Goal: Task Accomplishment & Management: Complete application form

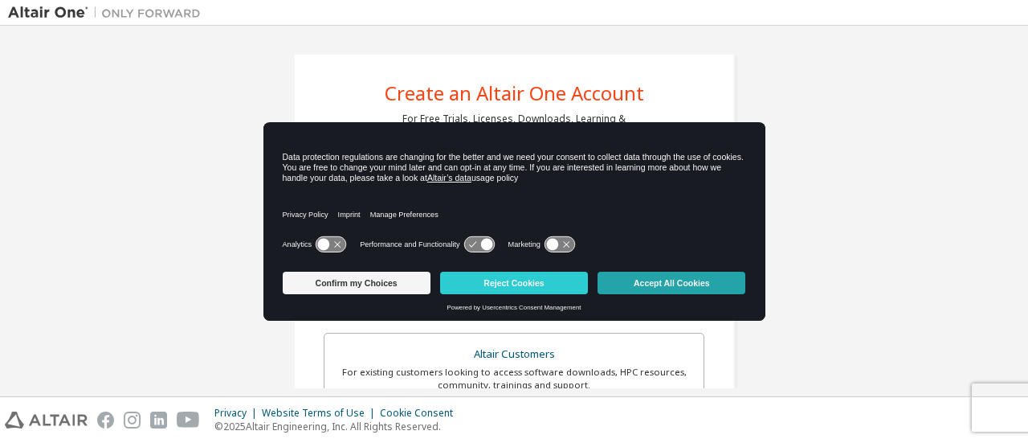
click at [627, 284] on button "Accept All Cookies" at bounding box center [672, 283] width 148 height 22
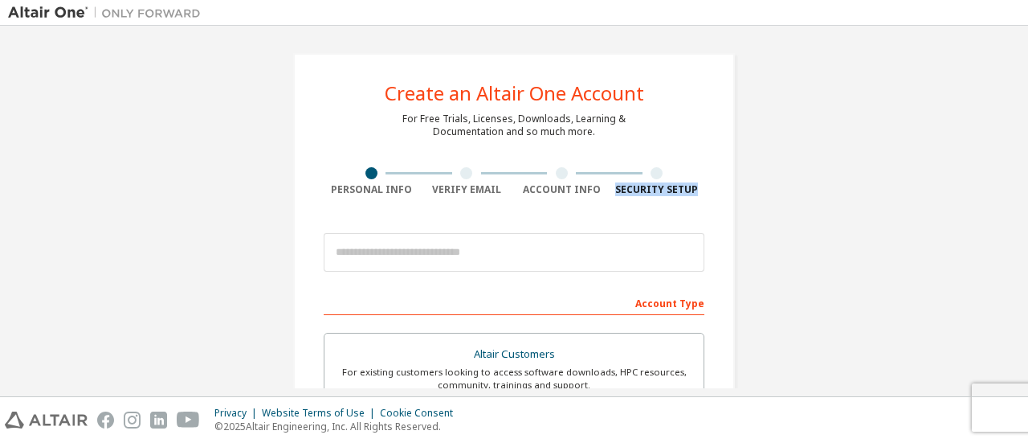
drag, startPoint x: 1028, startPoint y: 142, endPoint x: 1026, endPoint y: 195, distance: 53.1
click at [1026, 195] on div "Create an Altair One Account For Free Trials, Licenses, Downloads, Learning & D…" at bounding box center [514, 211] width 1028 height 370
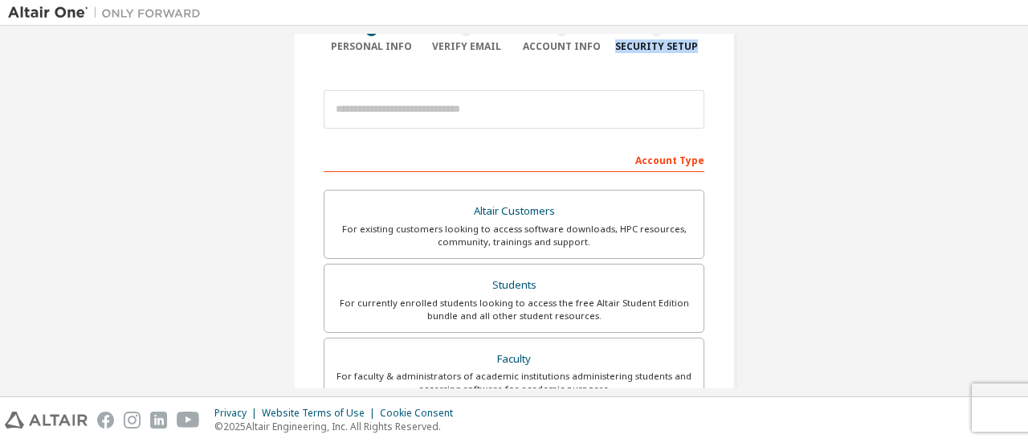
scroll to position [182, 0]
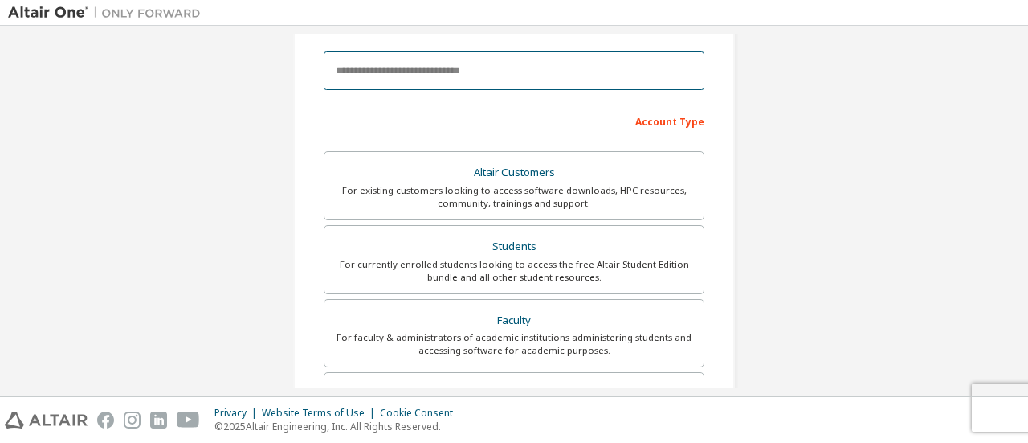
click at [540, 62] on input "email" at bounding box center [514, 70] width 381 height 39
type input "**********"
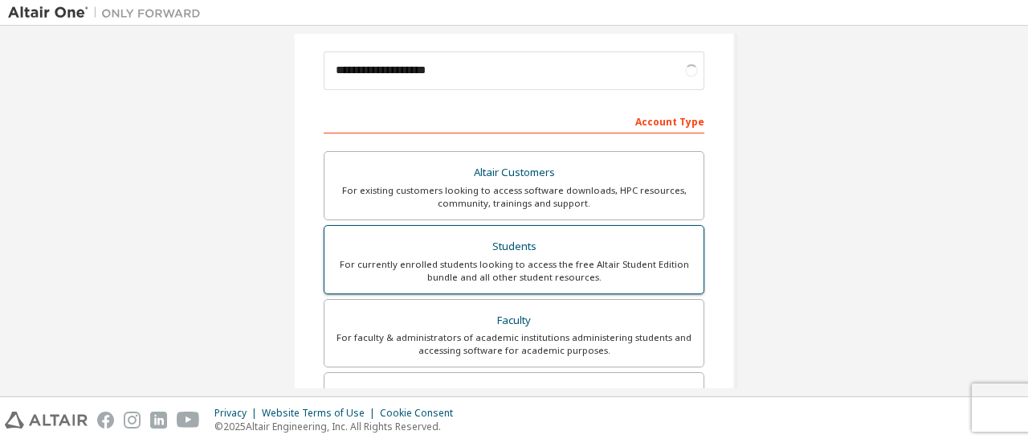
click at [497, 261] on div "For currently enrolled students looking to access the free Altair Student Editi…" at bounding box center [514, 271] width 360 height 26
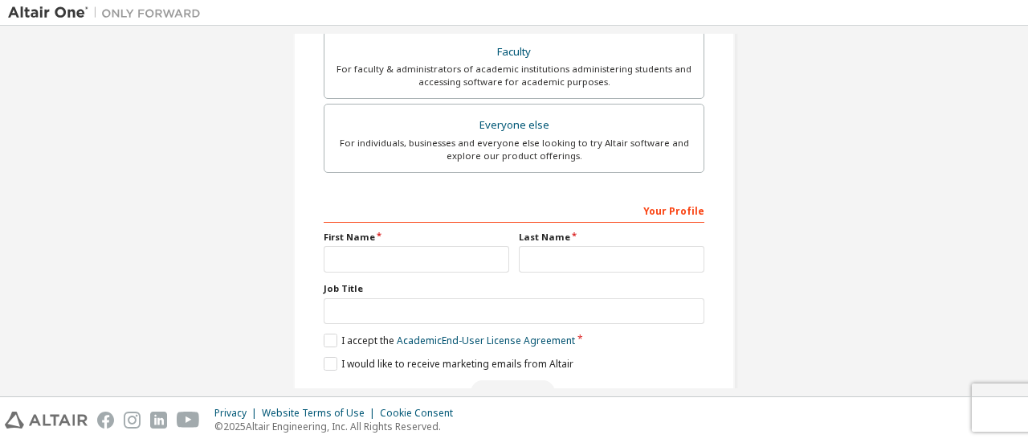
scroll to position [456, 0]
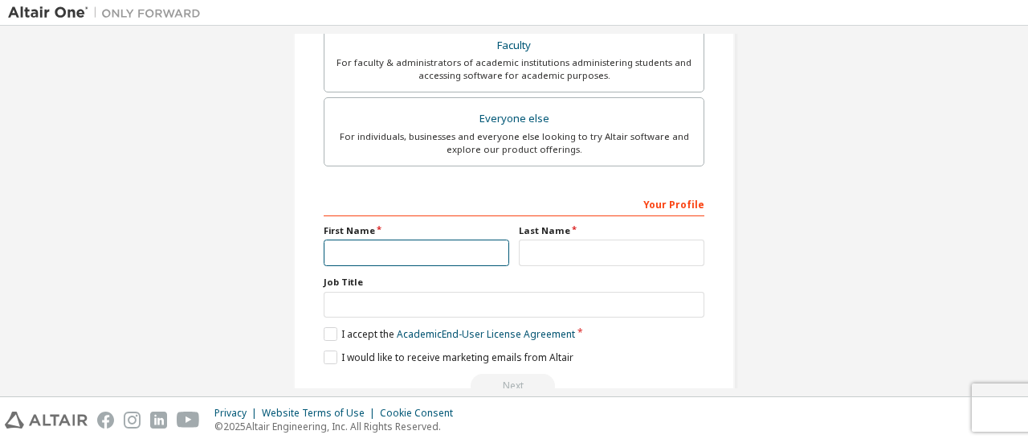
click at [450, 245] on input "text" at bounding box center [417, 252] width 186 height 27
type input "*********"
type input "********"
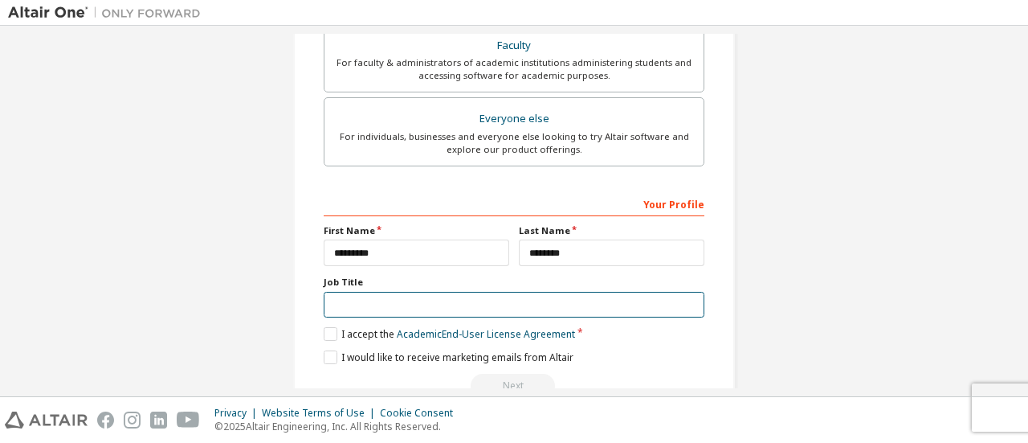
click at [454, 297] on input "text" at bounding box center [514, 305] width 381 height 27
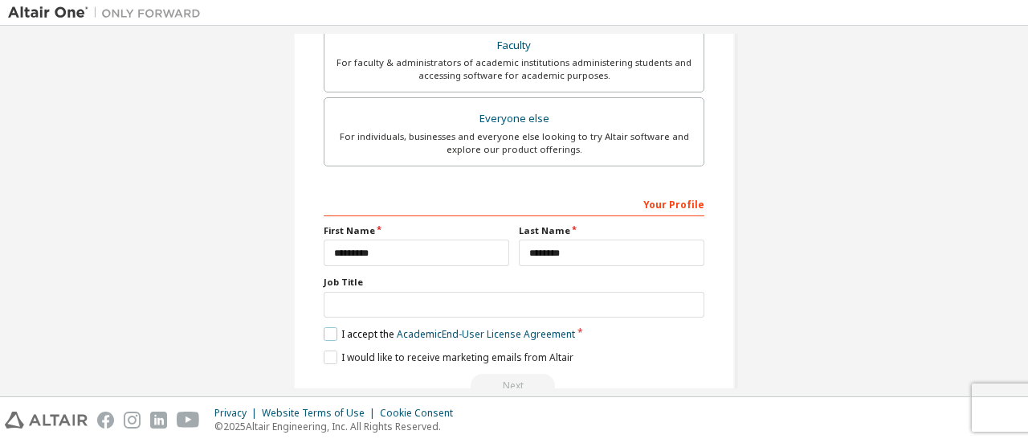
click at [328, 330] on label "I accept the Academic End-User License Agreement" at bounding box center [449, 334] width 251 height 14
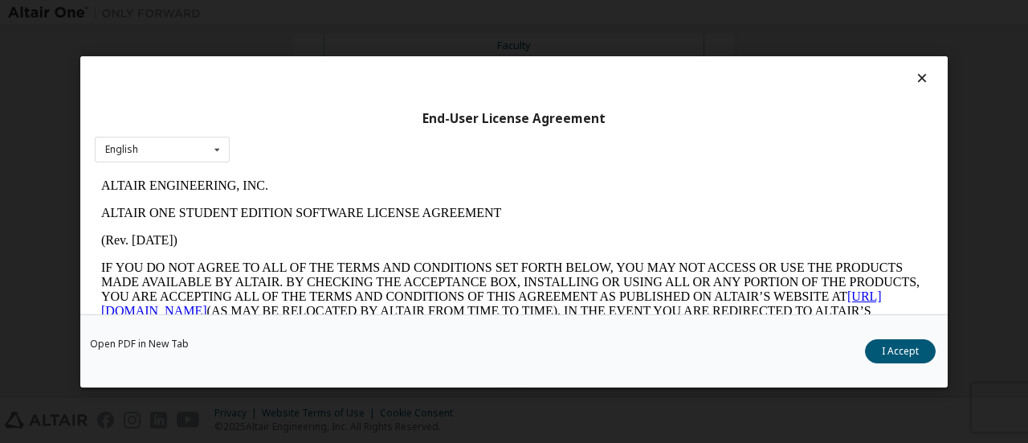
scroll to position [0, 0]
click at [892, 359] on button "I Accept" at bounding box center [900, 350] width 71 height 24
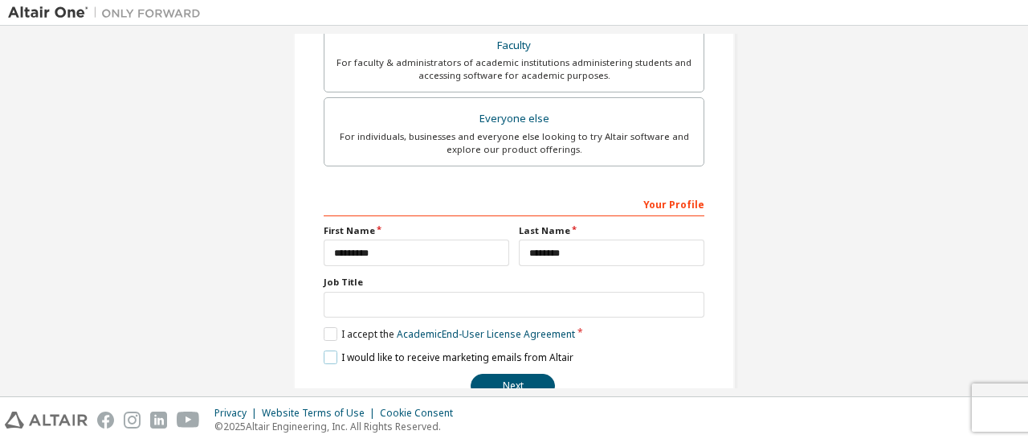
click at [326, 353] on label "I would like to receive marketing emails from Altair" at bounding box center [449, 357] width 250 height 14
click at [416, 286] on div "Job Title" at bounding box center [514, 297] width 381 height 42
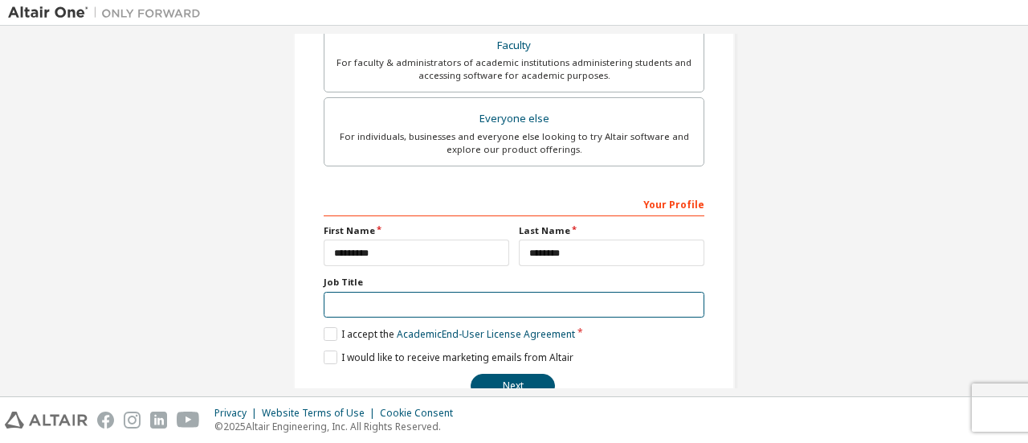
click at [421, 293] on input "text" at bounding box center [514, 305] width 381 height 27
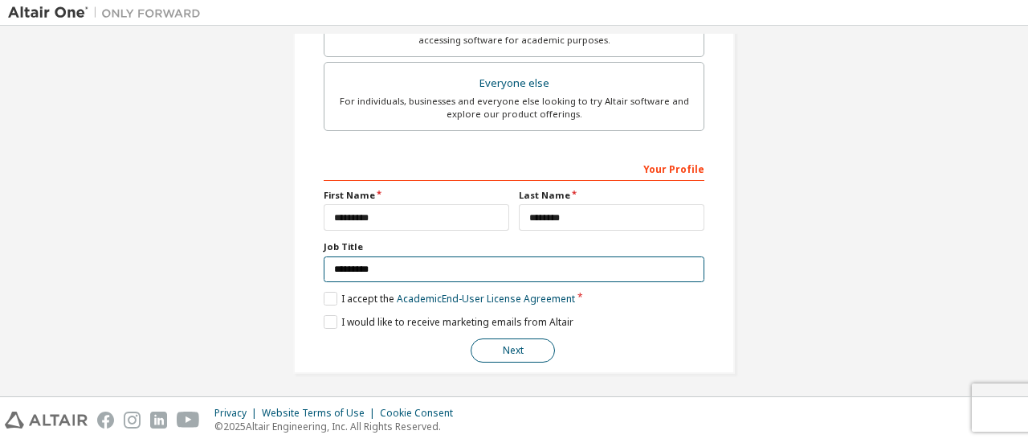
type input "*********"
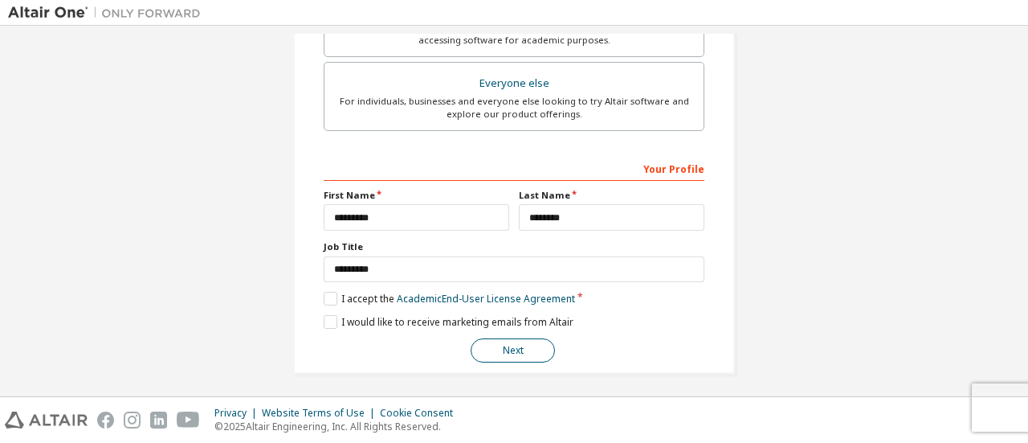
click at [530, 338] on button "Next" at bounding box center [513, 350] width 84 height 24
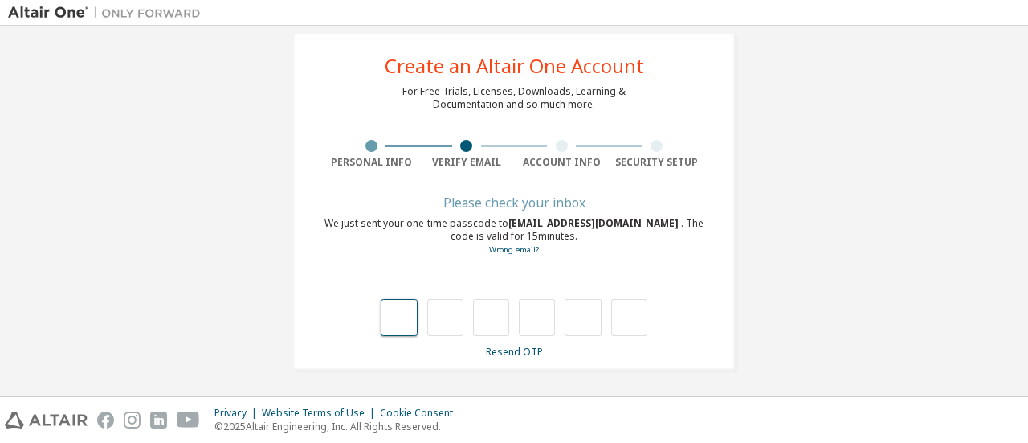
type input "*"
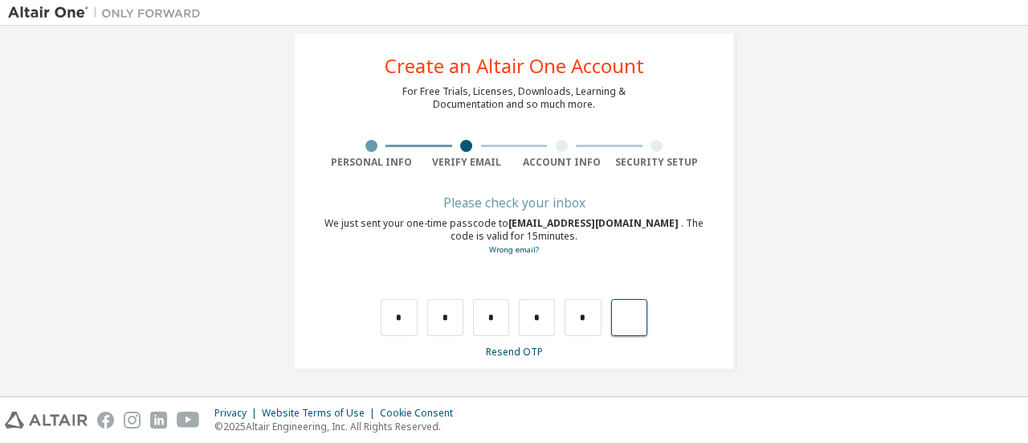
type input "*"
